Goal: Task Accomplishment & Management: Complete application form

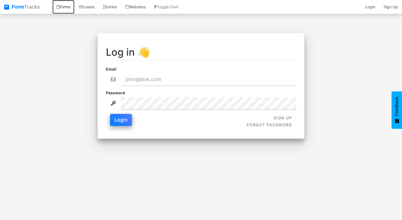
click at [68, 7] on link "Forms" at bounding box center [63, 7] width 22 height 14
click at [30, 6] on link "Form Tracks" at bounding box center [22, 7] width 44 height 14
click at [142, 8] on link "Websites" at bounding box center [135, 7] width 29 height 14
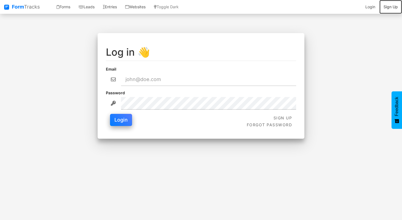
click at [393, 6] on link "Sign Up" at bounding box center [390, 7] width 23 height 14
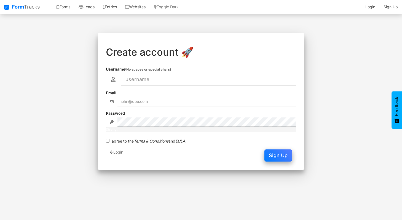
click at [177, 81] on input "text" at bounding box center [208, 79] width 175 height 13
type input "Akash Biswas"
type input "[EMAIL_ADDRESS][DOMAIN_NAME]"
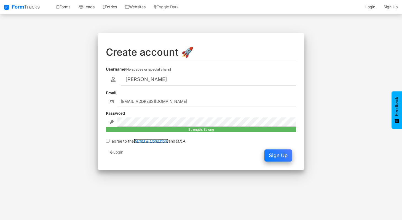
click at [150, 140] on em "Terms & Conditions" at bounding box center [151, 141] width 35 height 5
click at [106, 141] on input "I agree to the Terms & Conditions and EULA ." at bounding box center [108, 141] width 4 height 4
checkbox input "true"
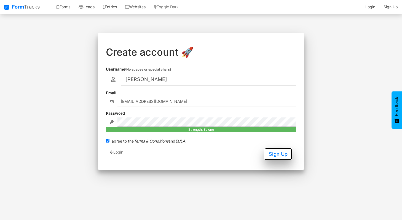
click at [268, 157] on button "Sign Up" at bounding box center [278, 154] width 28 height 12
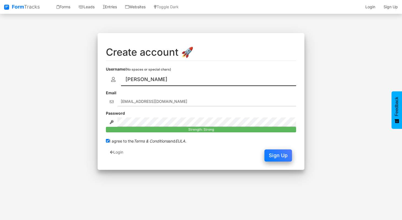
click at [212, 84] on input "[PERSON_NAME]" at bounding box center [208, 79] width 175 height 13
type input "Pesloversmobile"
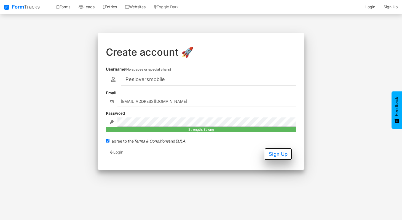
click at [285, 154] on button "Sign Up" at bounding box center [278, 154] width 28 height 12
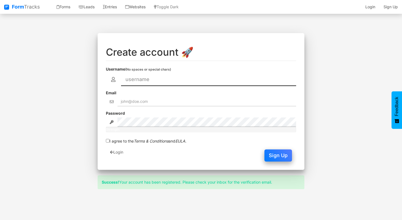
click at [136, 83] on input "text" at bounding box center [208, 79] width 175 height 13
